Goal: Navigation & Orientation: Find specific page/section

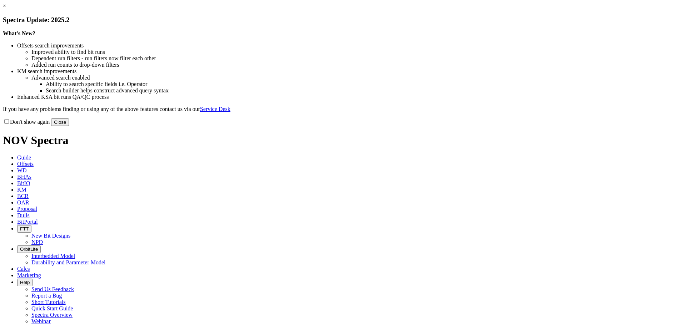
click at [6, 9] on link "×" at bounding box center [4, 6] width 3 height 6
